Goal: Communication & Community: Connect with others

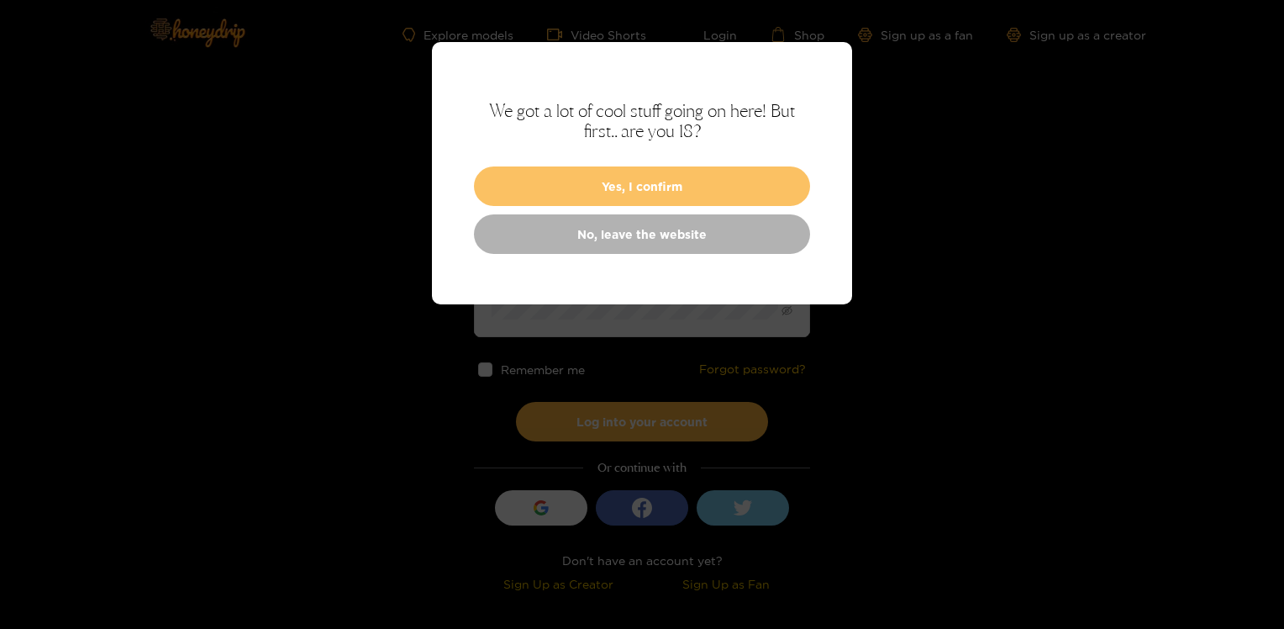
click at [648, 177] on button "Yes, I confirm" at bounding box center [642, 185] width 336 height 39
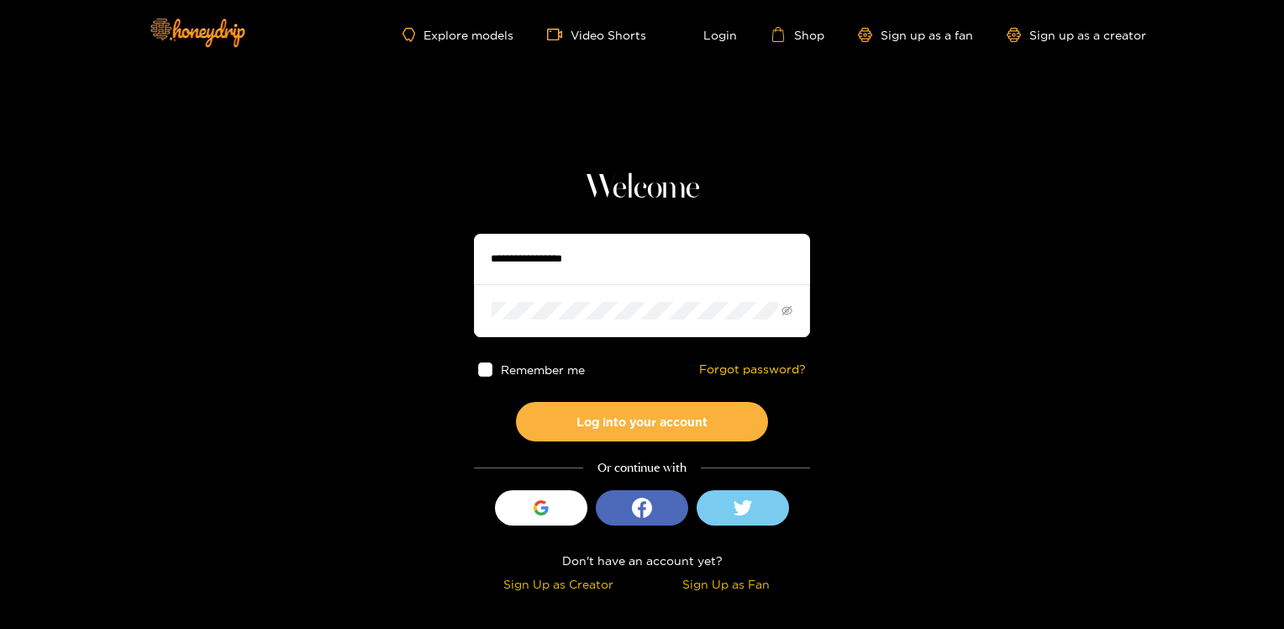
click at [592, 255] on input "text" at bounding box center [642, 259] width 336 height 50
click at [516, 402] on button "Log into your account" at bounding box center [642, 421] width 252 height 39
click at [517, 259] on input "text" at bounding box center [642, 259] width 336 height 50
type input "**********"
click at [787, 312] on icon "eye-invisible" at bounding box center [788, 311] width 3 height 3
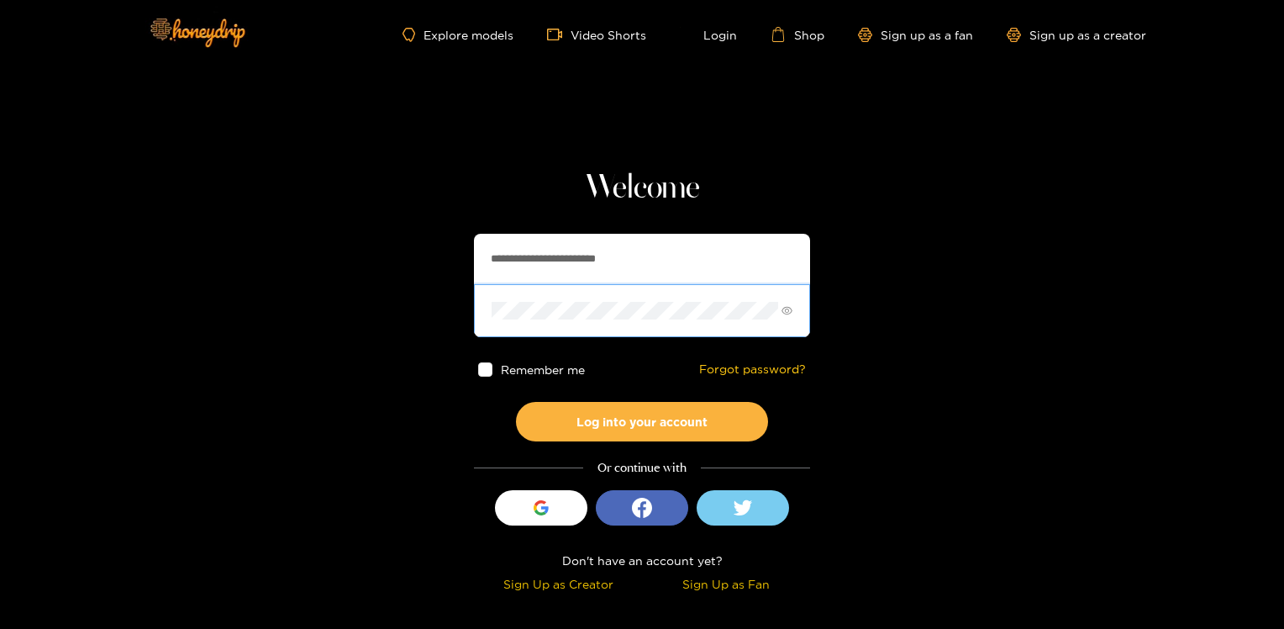
click at [787, 312] on icon "eye" at bounding box center [787, 311] width 11 height 8
click at [640, 424] on button "Log into your account" at bounding box center [642, 421] width 252 height 39
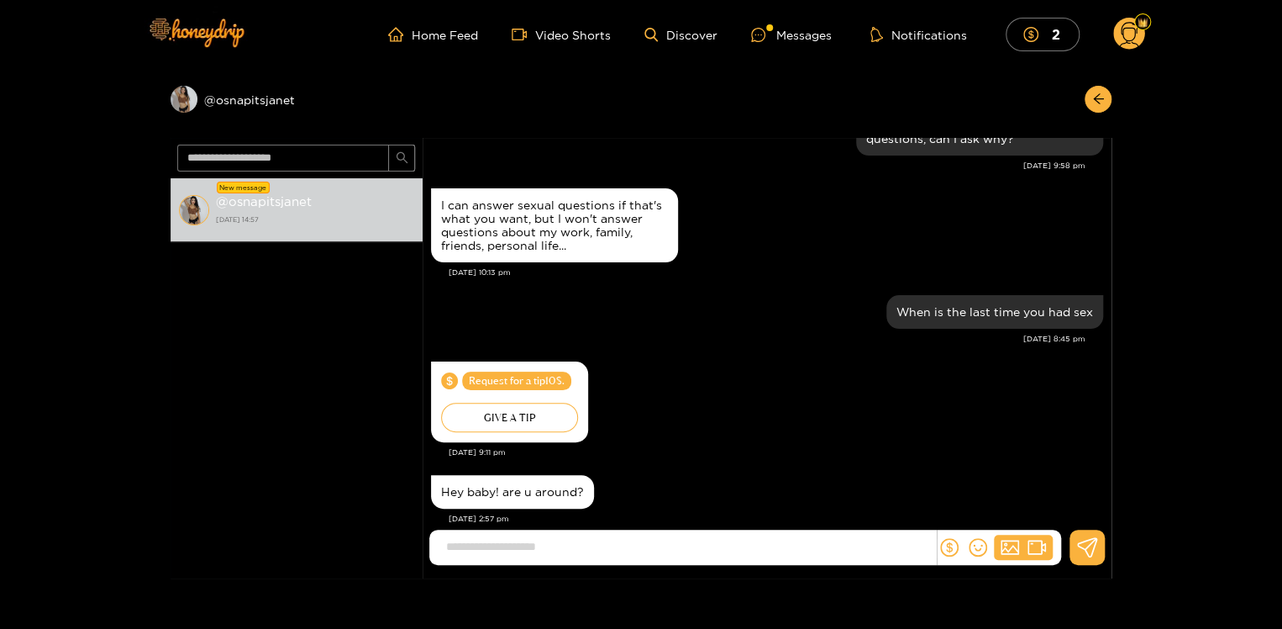
scroll to position [89, 0]
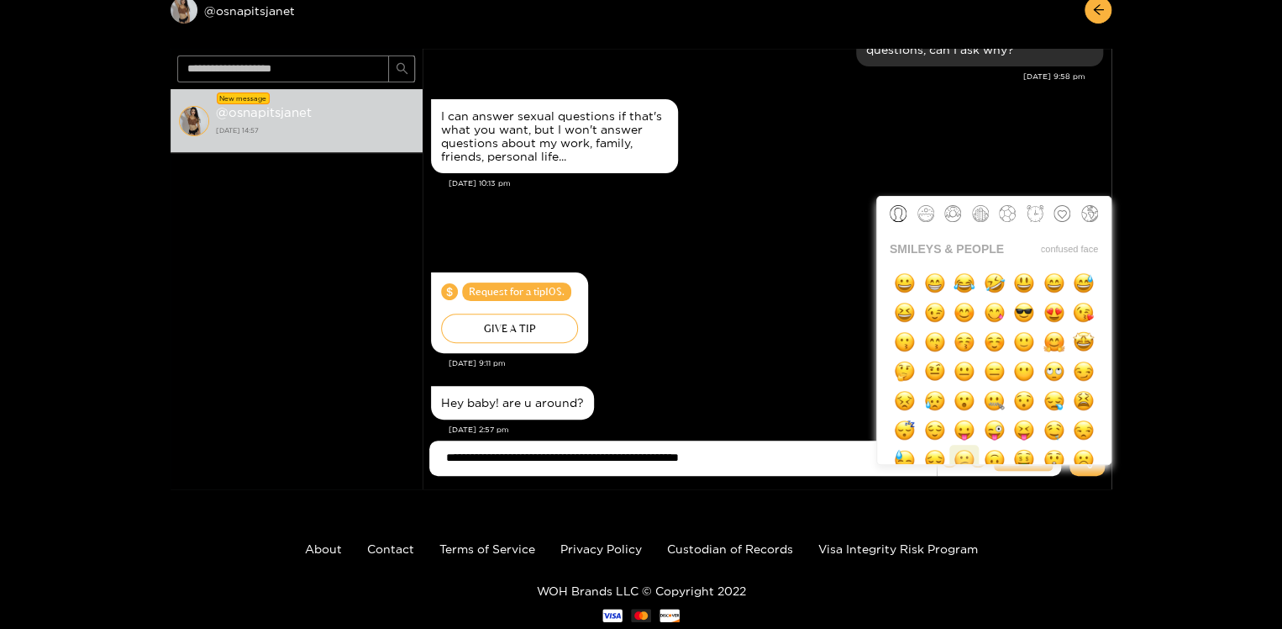
click at [975, 458] on button "button" at bounding box center [964, 459] width 29 height 29
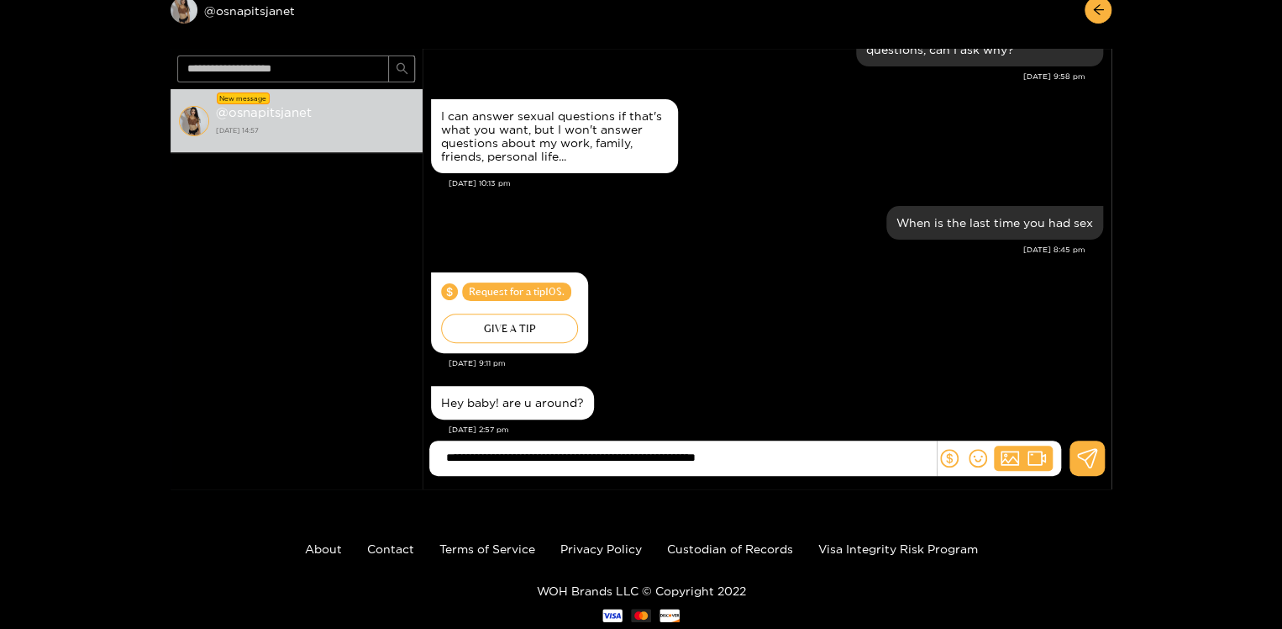
click at [797, 459] on input "**********" at bounding box center [687, 458] width 498 height 28
type input "**********"
click at [1089, 455] on icon at bounding box center [1087, 458] width 20 height 20
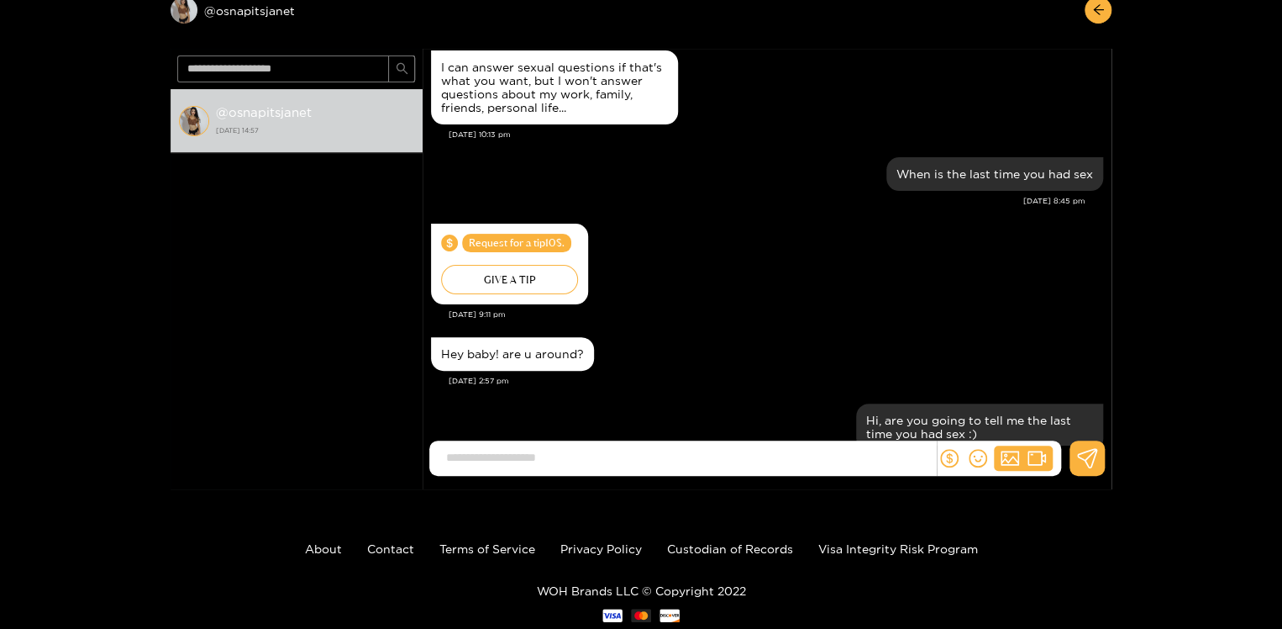
scroll to position [1772, 0]
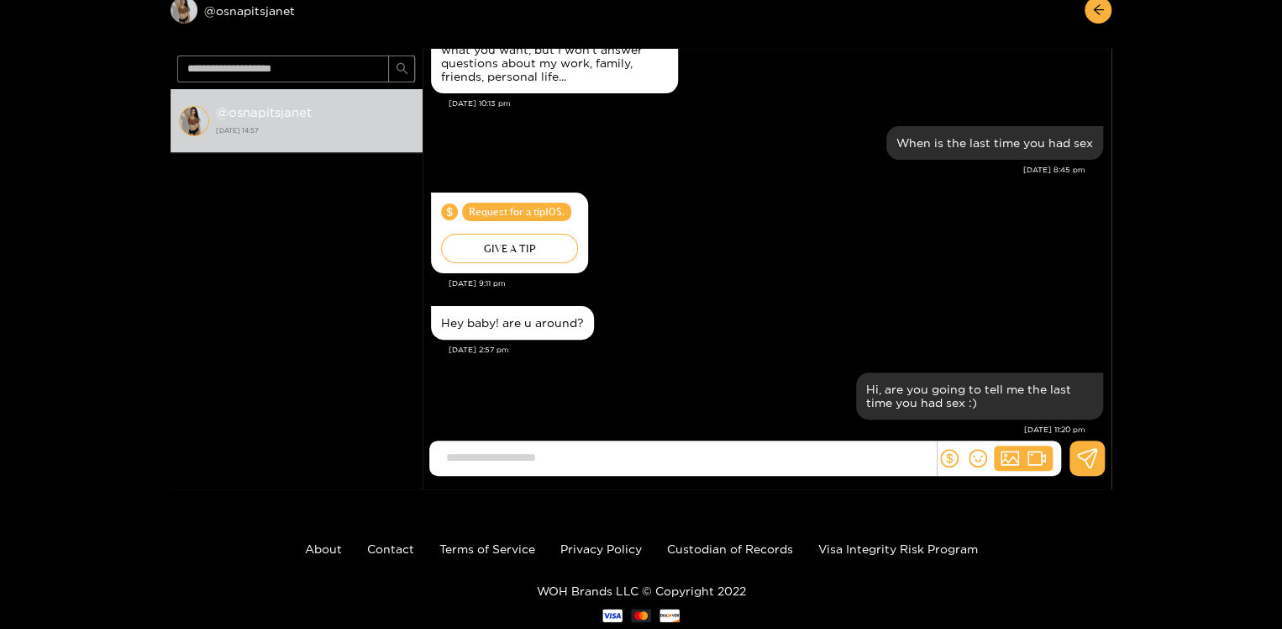
click at [832, 462] on input at bounding box center [687, 458] width 498 height 28
type input "*"
click at [353, 222] on div "@ osnapitsjanet 26 September 2025 14:57" at bounding box center [297, 271] width 252 height 365
click at [461, 455] on input at bounding box center [687, 458] width 498 height 28
type input "**********"
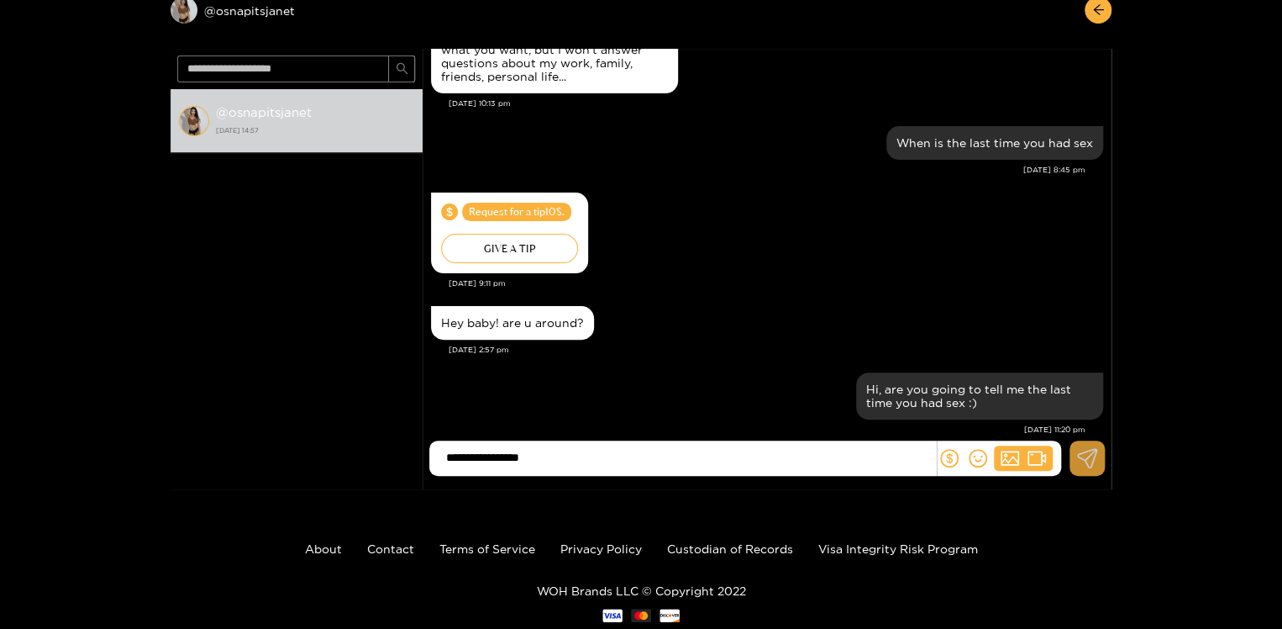
click at [1091, 450] on icon at bounding box center [1087, 458] width 21 height 20
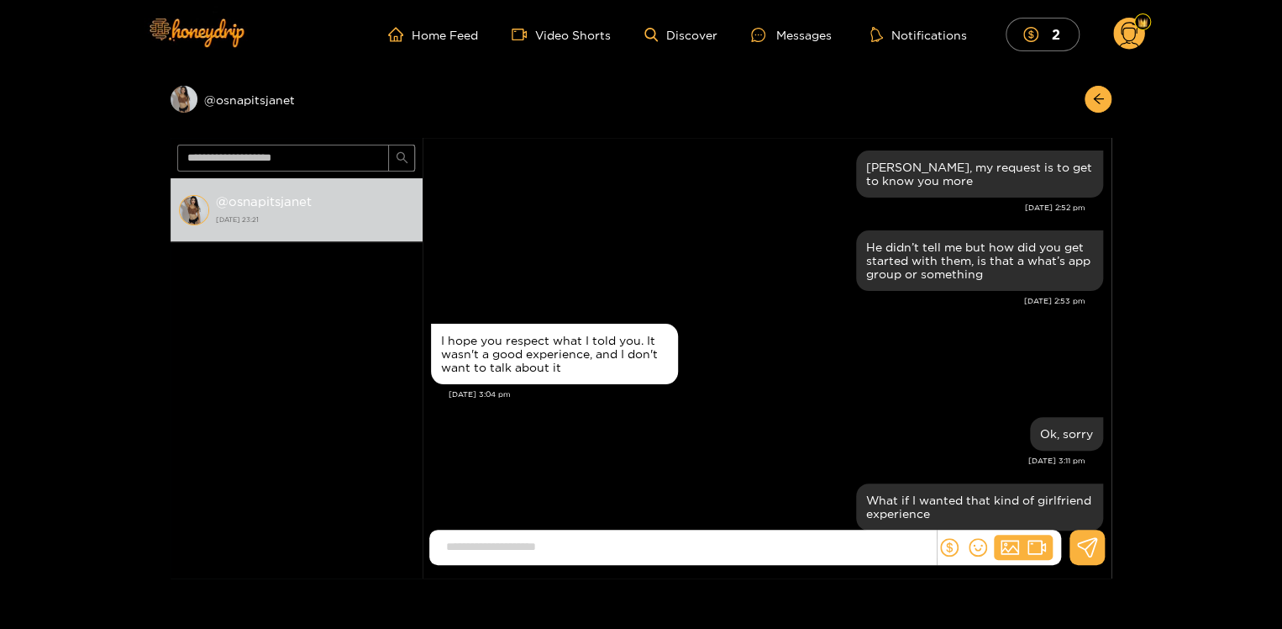
scroll to position [1639, 0]
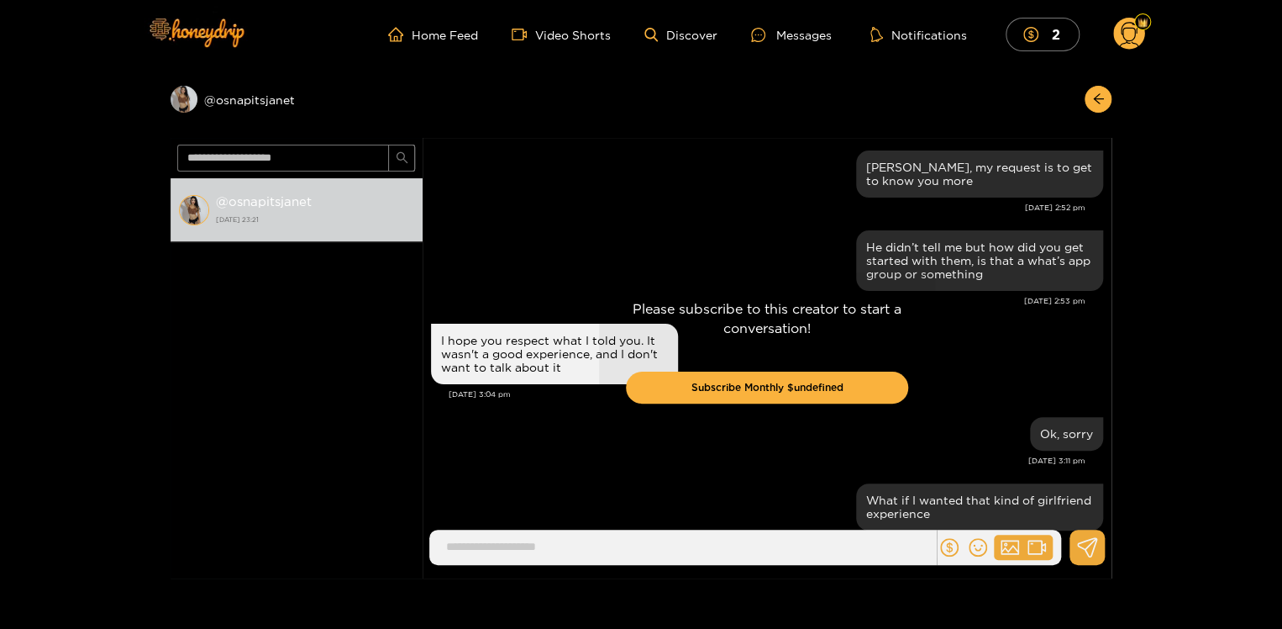
scroll to position [1639, 0]
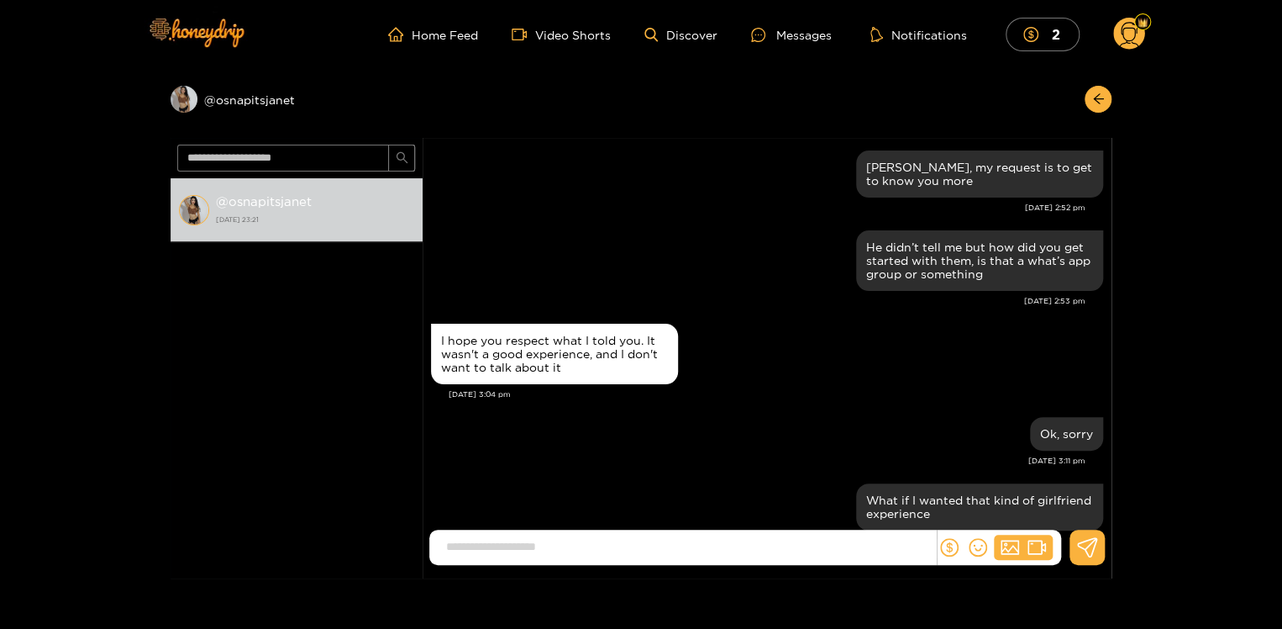
scroll to position [1639, 0]
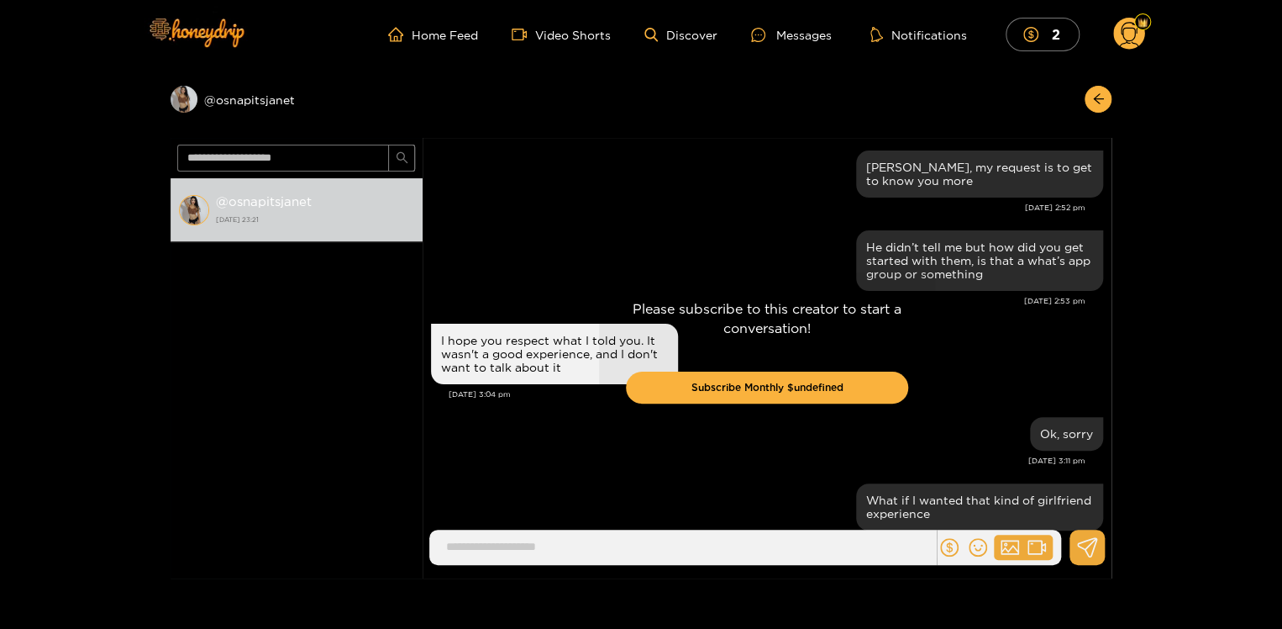
scroll to position [1639, 0]
